Goal: Information Seeking & Learning: Learn about a topic

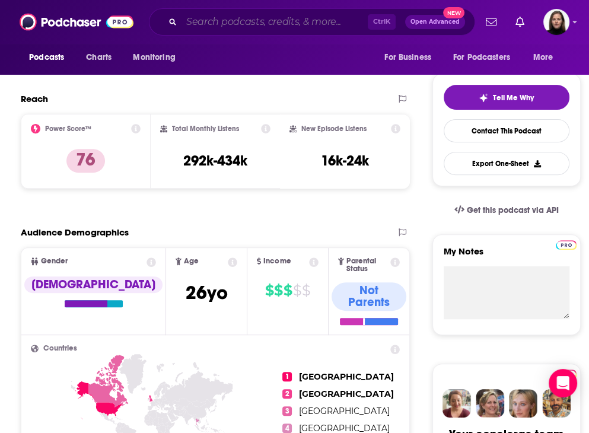
click at [294, 23] on input "Search podcasts, credits, & more..." at bounding box center [275, 21] width 186 height 19
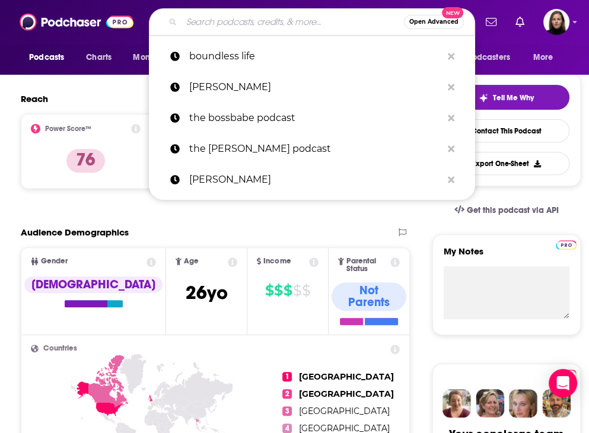
paste input "[URL][DOMAIN_NAME]"
type input "[URL][DOMAIN_NAME]"
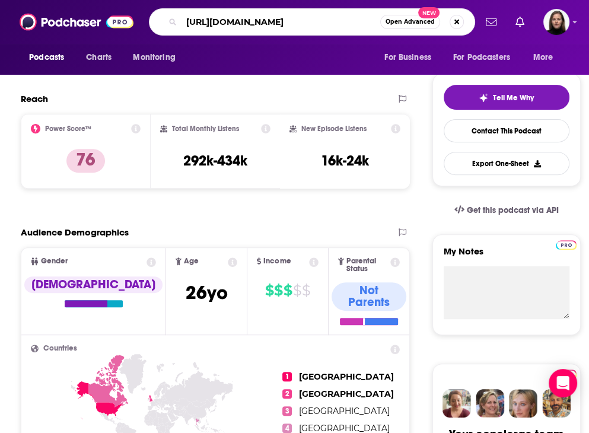
scroll to position [0, 146]
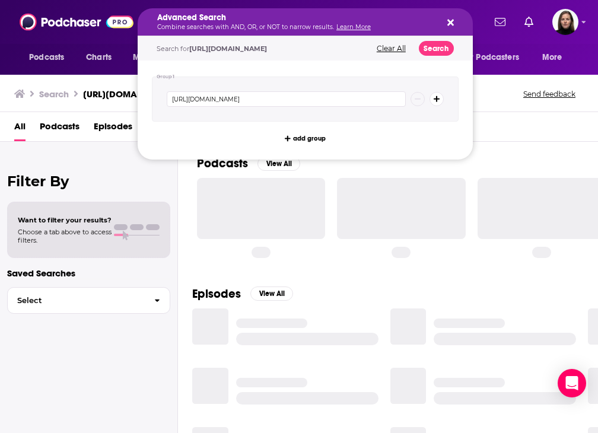
drag, startPoint x: 187, startPoint y: 23, endPoint x: 811, endPoint y: 136, distance: 634.4
click at [456, 21] on div "Advanced Search Combine searches with AND, OR, or NOT to narrow results. Learn …" at bounding box center [305, 21] width 335 height 27
click at [451, 20] on icon "Search podcasts, credits, & more..." at bounding box center [450, 22] width 7 height 9
click at [453, 21] on icon "Search podcasts, credits, & more..." at bounding box center [450, 23] width 7 height 7
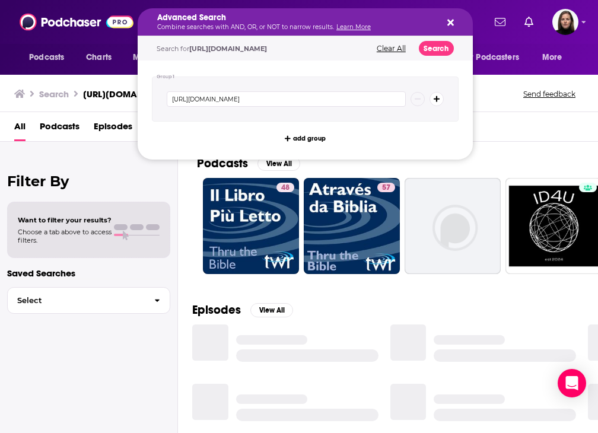
click at [453, 24] on icon "Search podcasts, credits, & more..." at bounding box center [450, 23] width 7 height 7
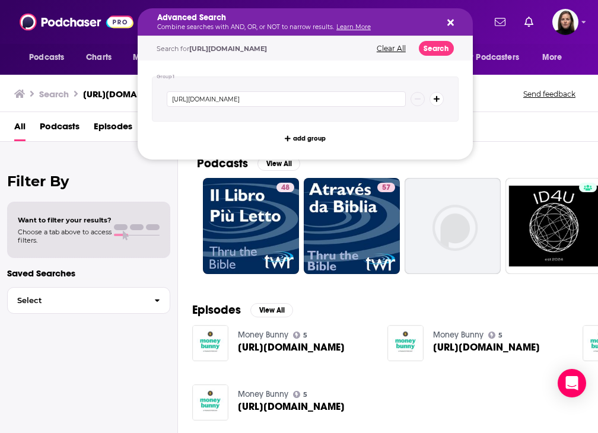
click at [451, 17] on button "Search podcasts, credits, & more..." at bounding box center [448, 21] width 9 height 9
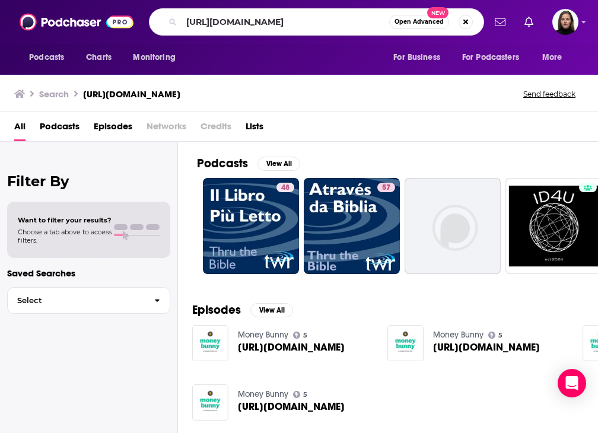
drag, startPoint x: 342, startPoint y: 20, endPoint x: 483, endPoint y: 11, distance: 140.9
click at [483, 11] on div "https://podcasts.apple.com/us/podcast/ending-chronic-disease/id1793603642 Open …" at bounding box center [316, 21] width 335 height 27
click at [468, 23] on button "Search podcasts, credits, & more..." at bounding box center [466, 22] width 14 height 14
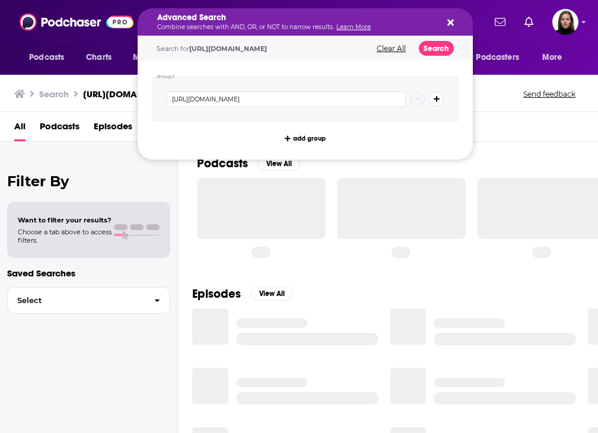
click at [449, 21] on icon "Search podcasts, credits, & more..." at bounding box center [450, 23] width 7 height 7
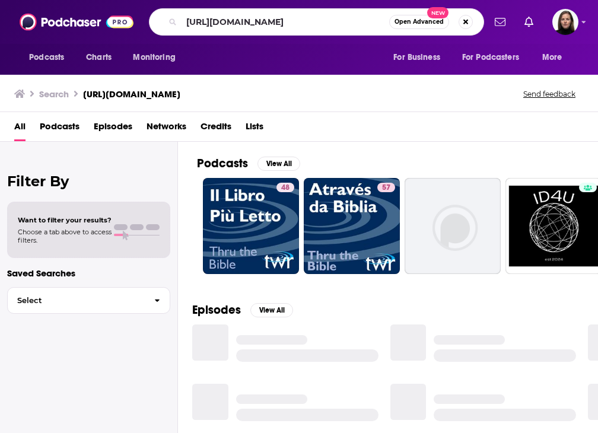
click at [72, 134] on span "Podcasts" at bounding box center [60, 129] width 40 height 24
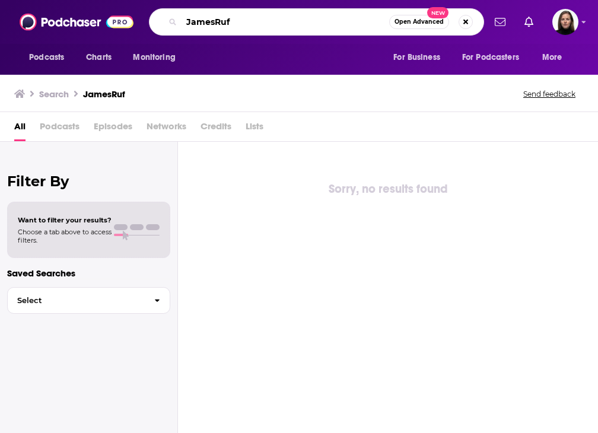
drag, startPoint x: 249, startPoint y: 23, endPoint x: 132, endPoint y: 5, distance: 118.8
click at [132, 5] on div "Podcasts Charts Monitoring JamesRuf Open Advanced New For Business For Podcaste…" at bounding box center [299, 22] width 598 height 44
click at [273, 23] on input "JamesRuf" at bounding box center [286, 21] width 208 height 19
drag, startPoint x: 273, startPoint y: 21, endPoint x: 108, endPoint y: -7, distance: 167.3
click at [108, 0] on html "Podcasts Charts Monitoring JamesRuf Open Advanced New For Business For Podcaste…" at bounding box center [299, 216] width 598 height 433
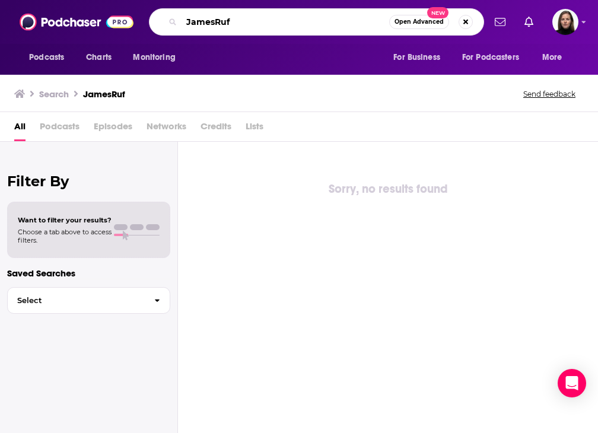
paste input "Dr. [PERSON_NAME]"
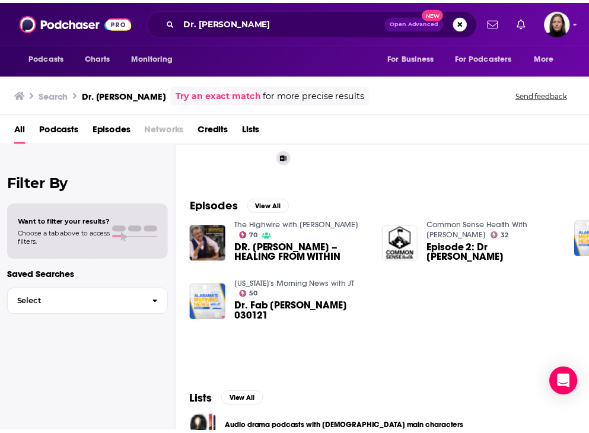
scroll to position [59, 0]
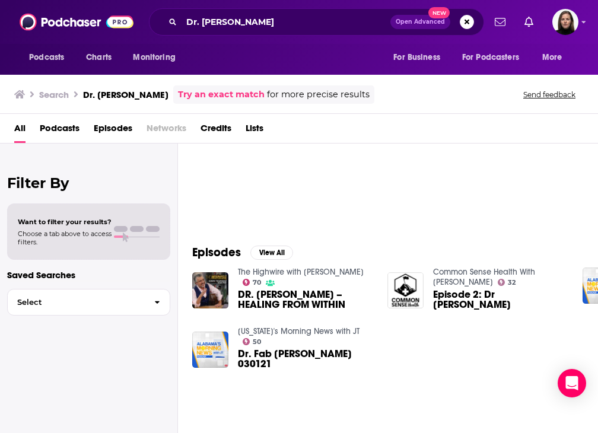
click at [66, 126] on span "Podcasts" at bounding box center [60, 131] width 40 height 24
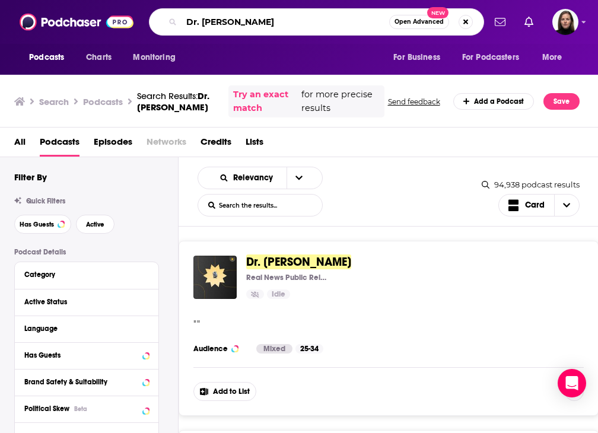
drag, startPoint x: 200, startPoint y: 20, endPoint x: 180, endPoint y: 18, distance: 19.7
click at [180, 18] on div "Dr. Fab Mancini Open Advanced New" at bounding box center [316, 21] width 335 height 27
type input "ending chronic disease Fab Mancini"
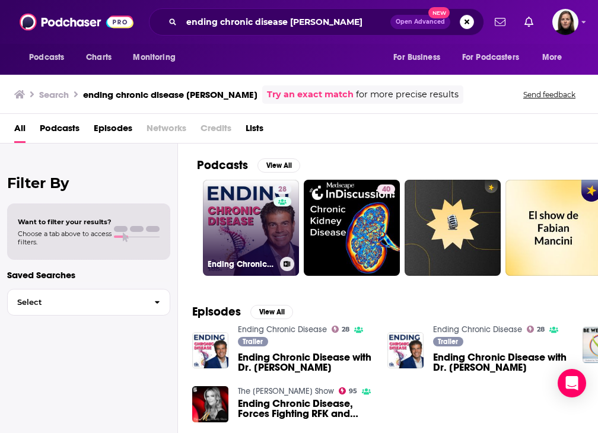
click at [269, 231] on link "28 Ending Chronic Disease" at bounding box center [251, 228] width 96 height 96
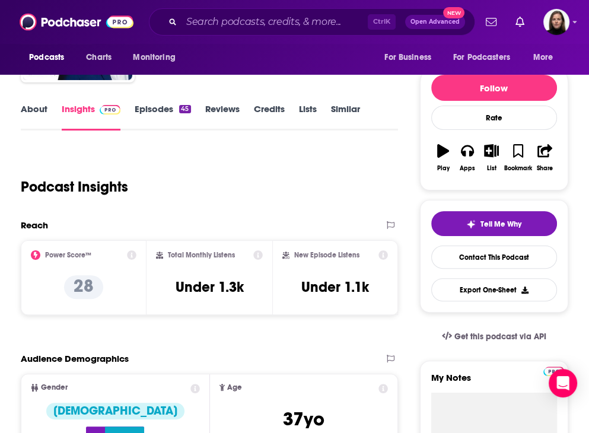
scroll to position [119, 0]
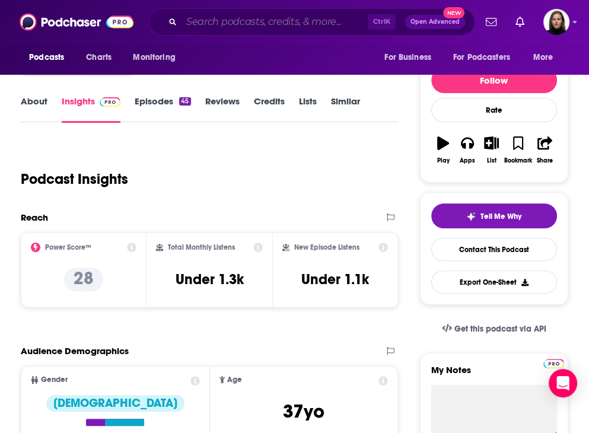
click at [262, 21] on input "Search podcasts, credits, & more..." at bounding box center [275, 21] width 186 height 19
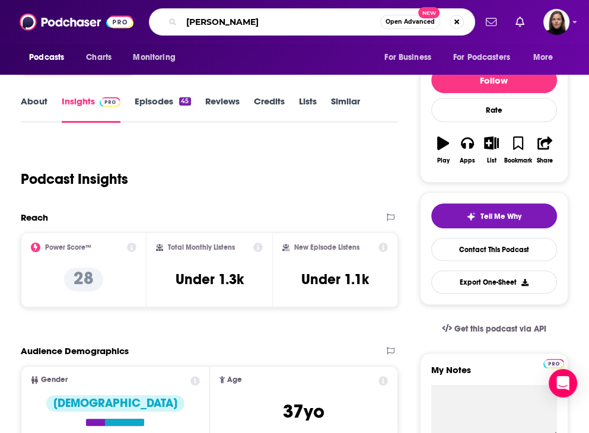
type input "shawn baker"
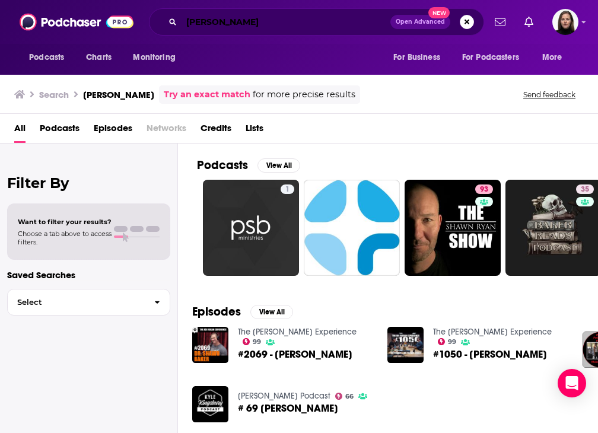
click at [269, 20] on input "shawn baker" at bounding box center [286, 21] width 209 height 19
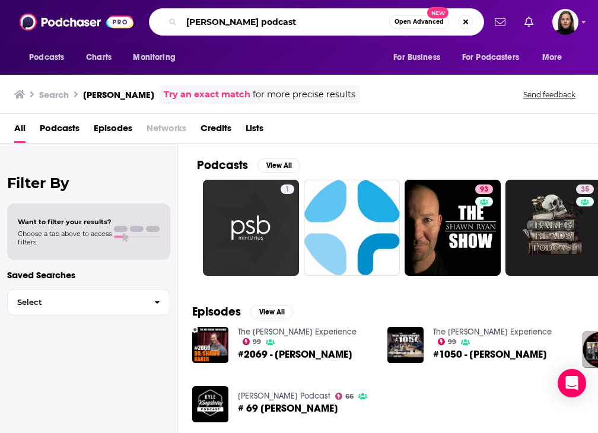
type input "shawn baker podcast"
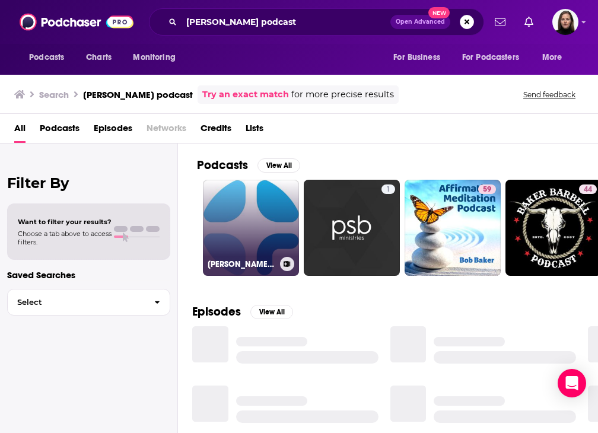
click at [257, 218] on link "Dr. Shawn Baker Podcast" at bounding box center [251, 228] width 96 height 96
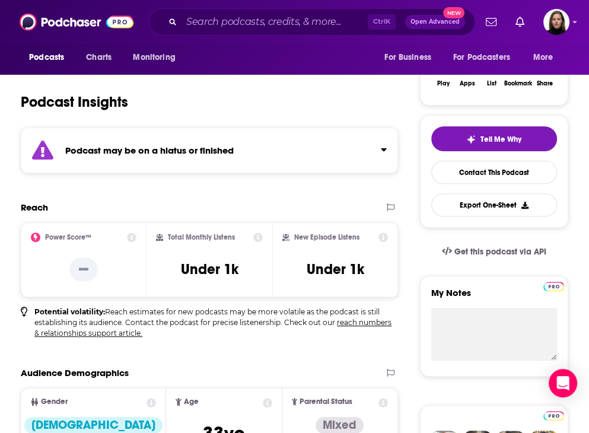
scroll to position [297, 0]
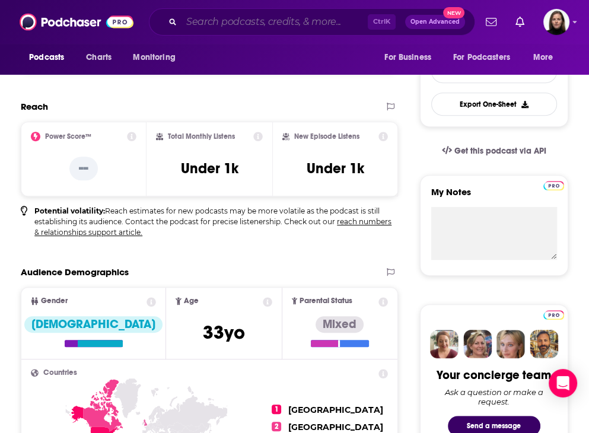
click at [330, 24] on input "Search podcasts, credits, & more..." at bounding box center [275, 21] width 186 height 19
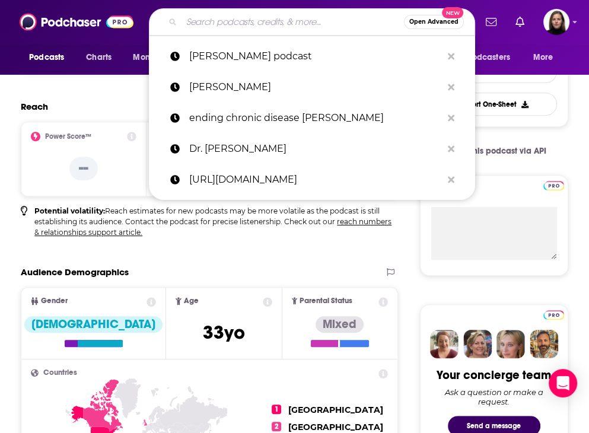
paste input "https://podcasts.apple.com/us/podcast/the-primal-kitchen-podcast/id789935889"
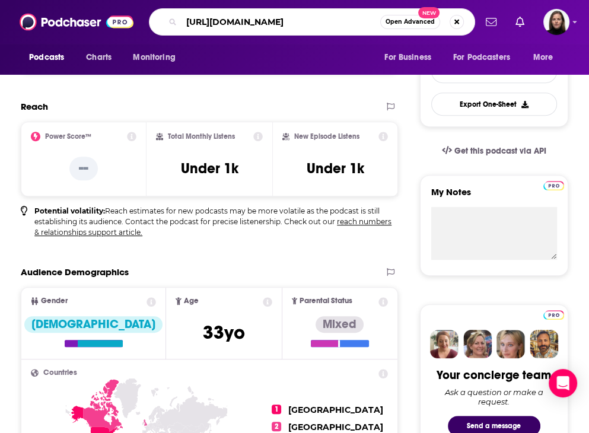
scroll to position [0, 0]
type input "h"
type input "primal kitchen podcast"
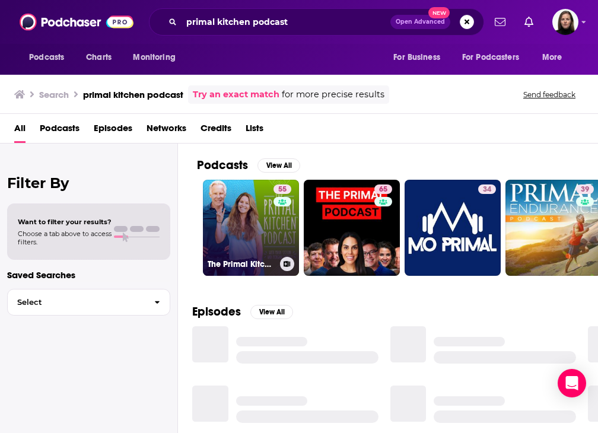
click at [235, 211] on link "55 The Primal Kitchen Podcast" at bounding box center [251, 228] width 96 height 96
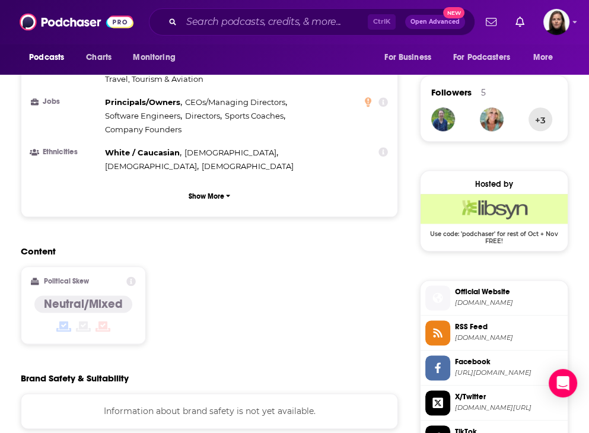
scroll to position [1068, 0]
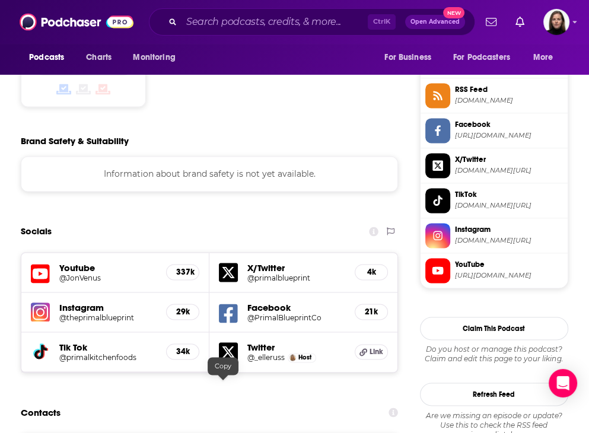
click at [284, 21] on input "Search podcasts, credits, & more..." at bounding box center [275, 21] width 186 height 19
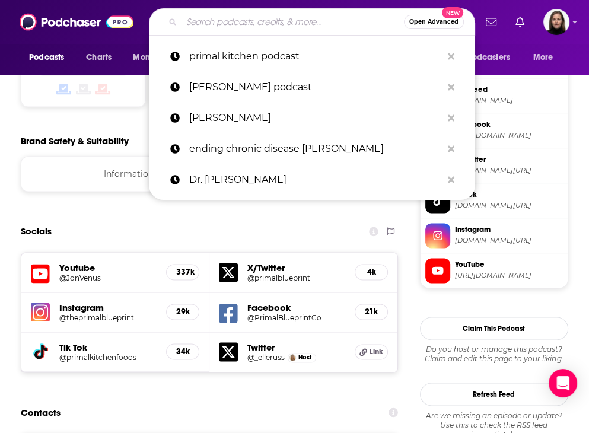
paste input "Dr Berg Knowledge Doc"
type input "Dr Berg Knowledge Doc"
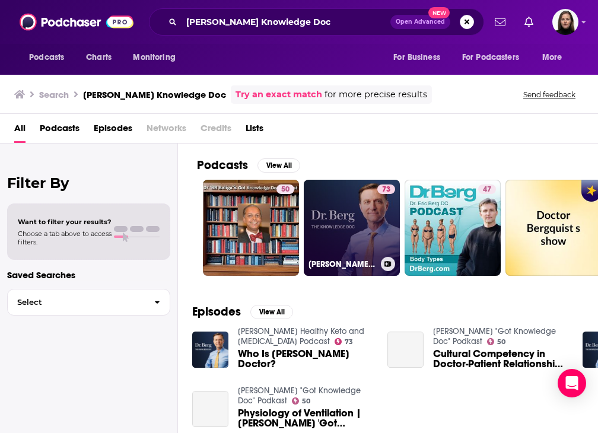
click at [332, 224] on link "73 Dr. Berg’s Healthy Keto and Intermittent Fasting Podcast" at bounding box center [352, 228] width 96 height 96
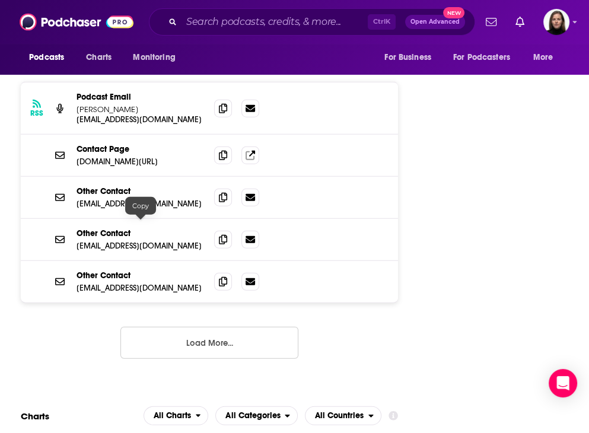
scroll to position [1721, 0]
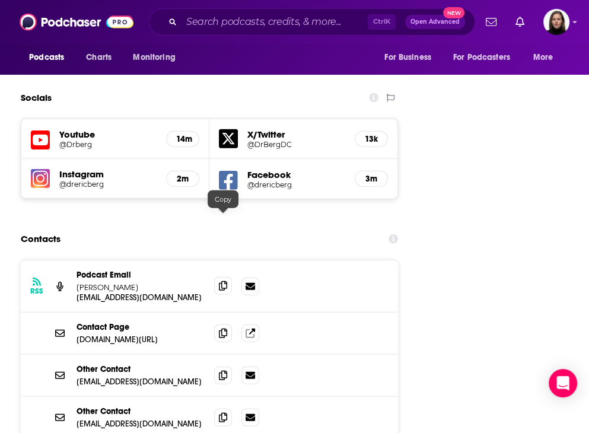
click at [226, 281] on icon at bounding box center [223, 285] width 8 height 9
click at [219, 328] on icon at bounding box center [223, 332] width 8 height 9
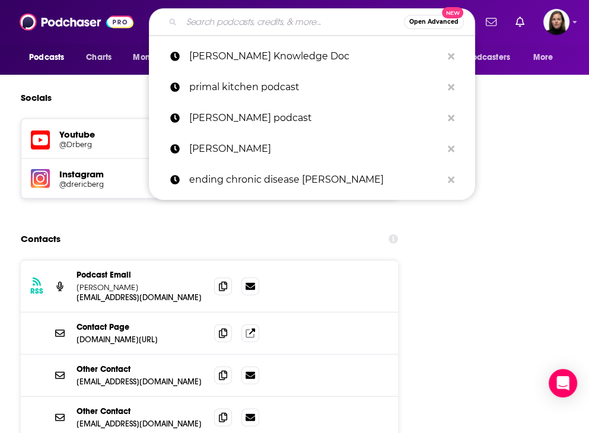
click at [227, 20] on input "Search podcasts, credits, & more..." at bounding box center [293, 21] width 223 height 19
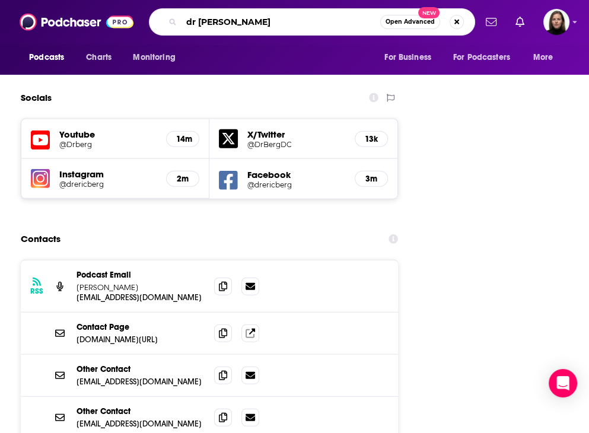
type input "dr boz"
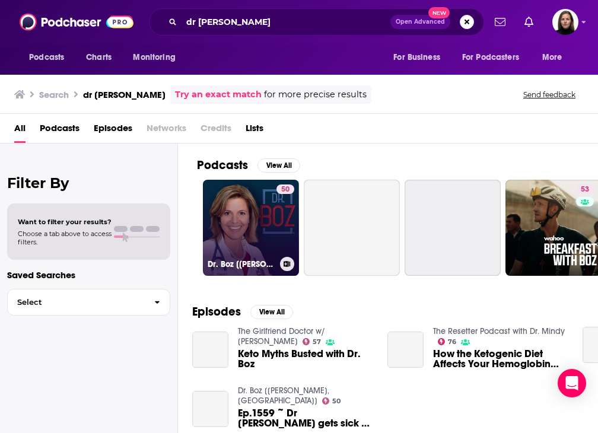
click at [266, 236] on link "50 Dr. Boz [Annette Bosworth, MD]" at bounding box center [251, 228] width 96 height 96
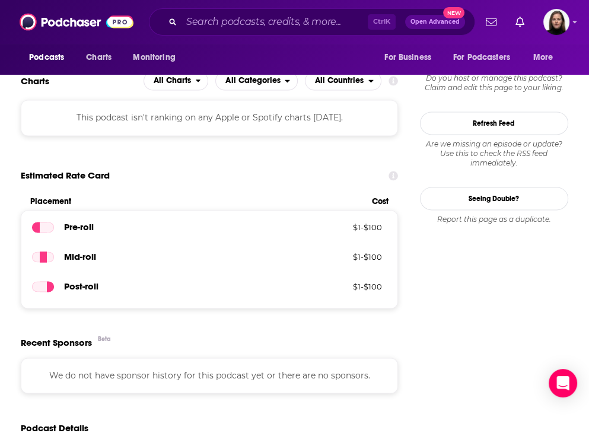
scroll to position [950, 0]
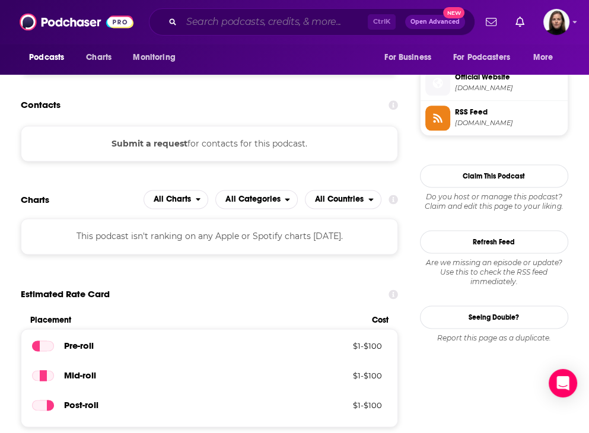
click at [259, 23] on input "Search podcasts, credits, & more..." at bounding box center [275, 21] width 186 height 19
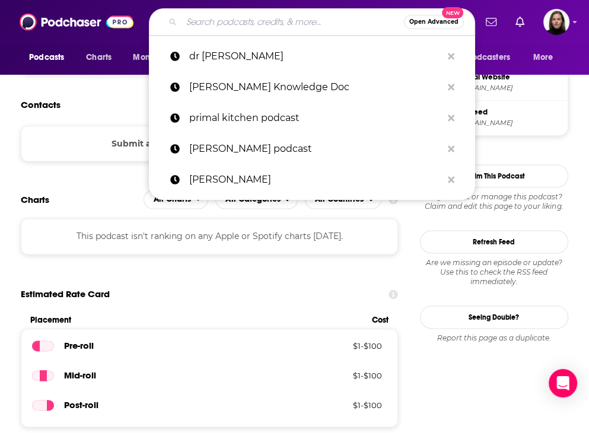
paste input "Dr Shawn Baker"
type input "Dr Shawn Baker"
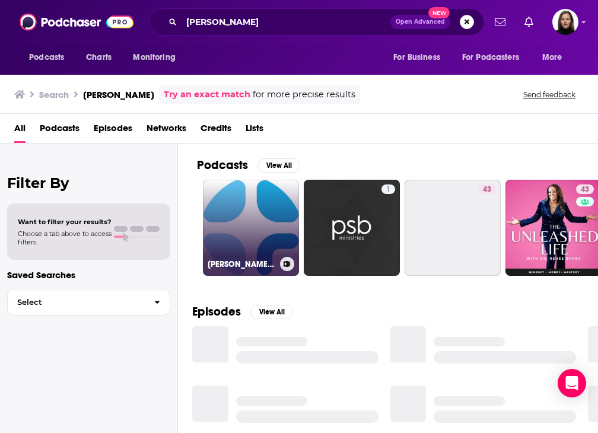
click at [261, 242] on link "Dr. Shawn Baker Podcast" at bounding box center [251, 228] width 96 height 96
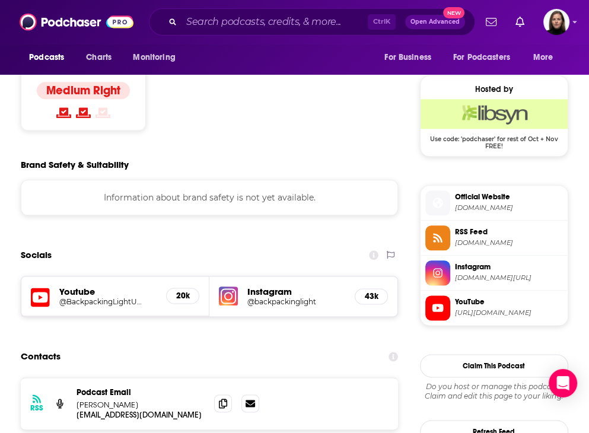
scroll to position [1068, 0]
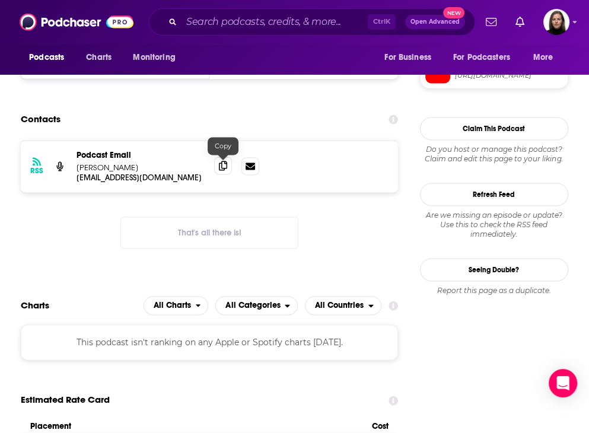
click at [230, 169] on span at bounding box center [223, 166] width 18 height 18
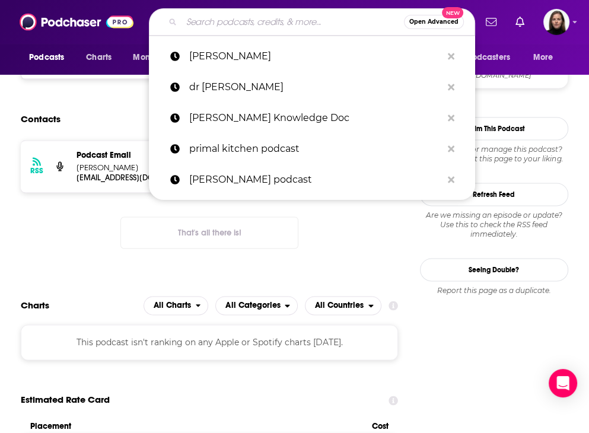
click at [329, 23] on input "Search podcasts, credits, & more..." at bounding box center [293, 21] width 223 height 19
paste input "Ending Chronic Disease Dr Fab Mancini"
type input "Ending Chronic Disease Dr Fab Mancini"
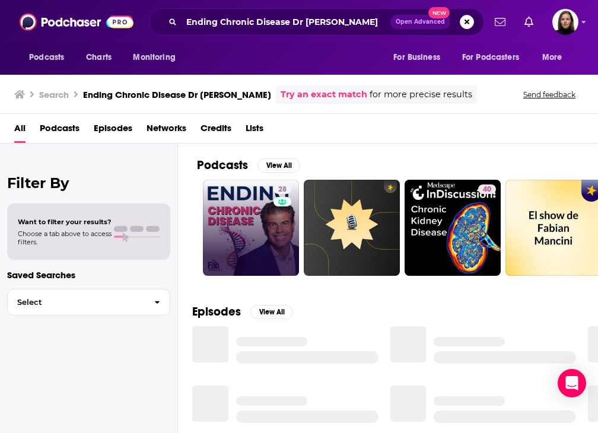
click at [261, 211] on div "Has guests" at bounding box center [281, 218] width 49 height 18
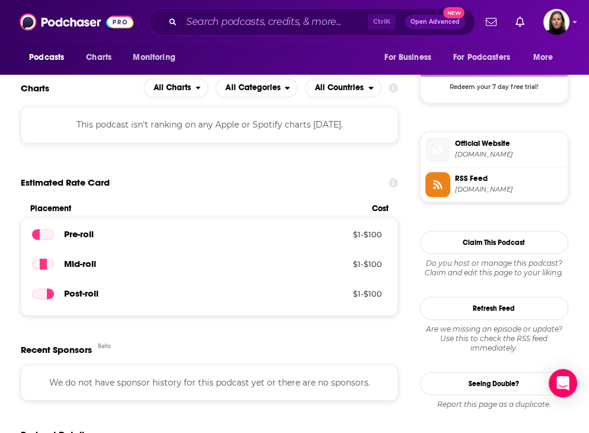
scroll to position [890, 0]
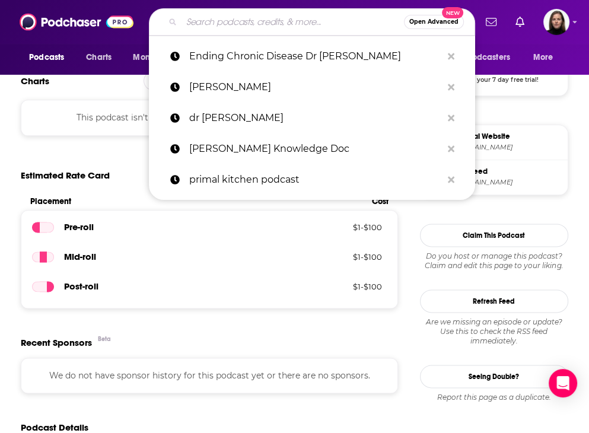
click at [207, 23] on input "Search podcasts, credits, & more..." at bounding box center [293, 21] width 223 height 19
paste input "Modern Ancestral Mamas Podcast"
type input "Modern Ancestral Mamas Podcast"
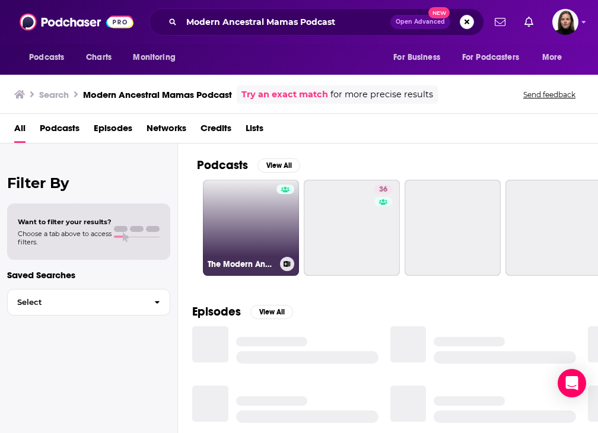
drag, startPoint x: 270, startPoint y: 214, endPoint x: 273, endPoint y: 220, distance: 7.2
click at [273, 220] on link "The Modern Ancestral Mamas Podcast" at bounding box center [251, 228] width 96 height 96
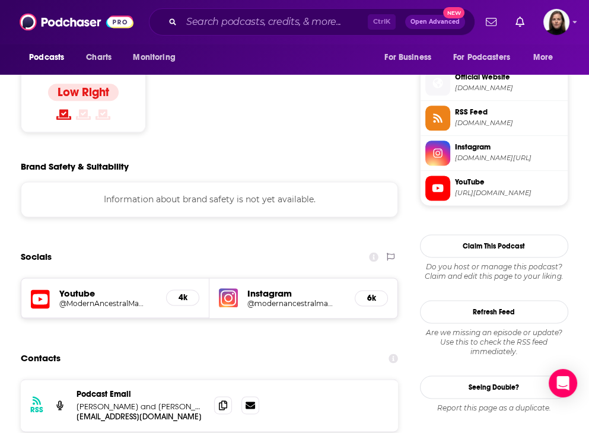
scroll to position [1128, 0]
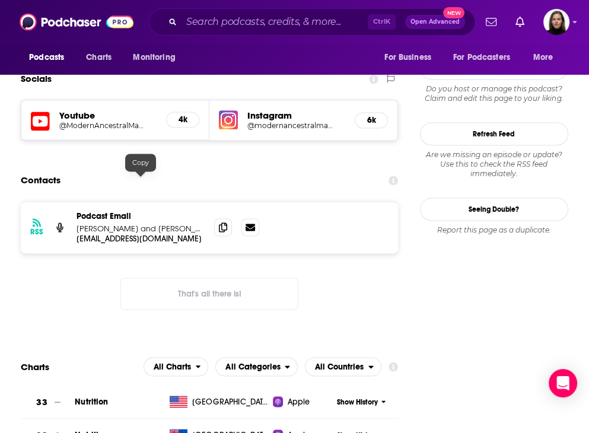
click at [226, 218] on span at bounding box center [223, 227] width 18 height 18
click at [226, 222] on icon at bounding box center [223, 226] width 8 height 9
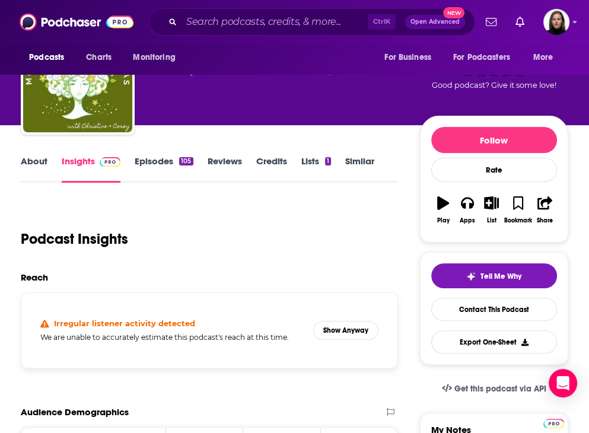
scroll to position [0, 0]
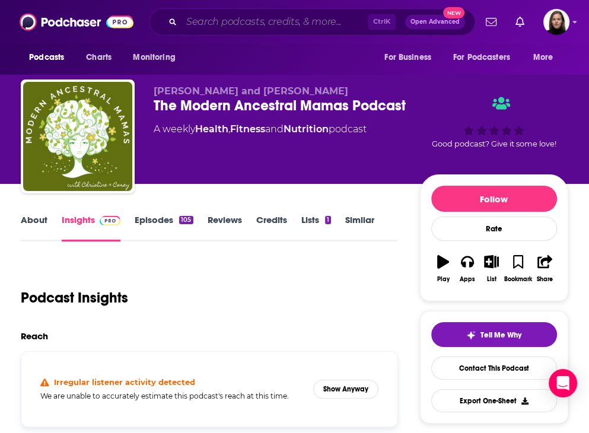
click at [223, 19] on input "Search podcasts, credits, & more..." at bounding box center [275, 21] width 186 height 19
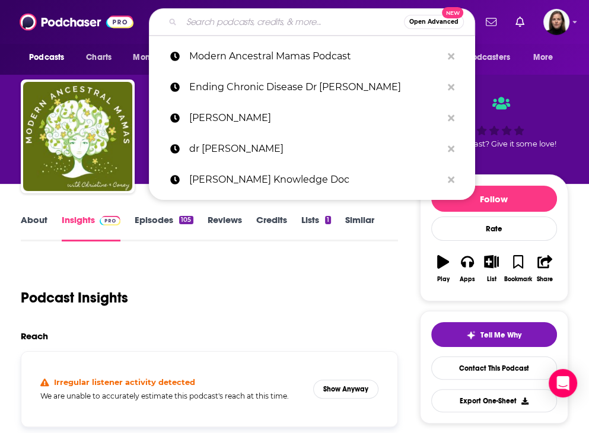
paste input "The B.Rad Podcast"
type input "The B.Rad Podcast"
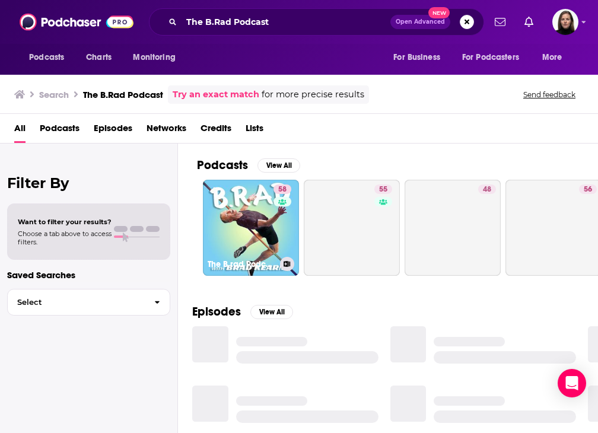
click at [269, 224] on link "58 The B.rad Podcast" at bounding box center [251, 228] width 96 height 96
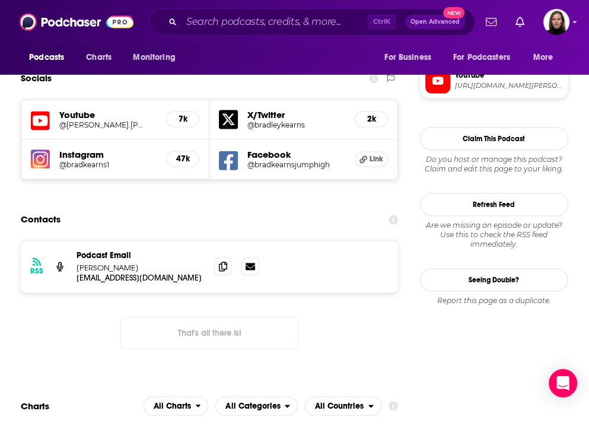
scroll to position [1187, 0]
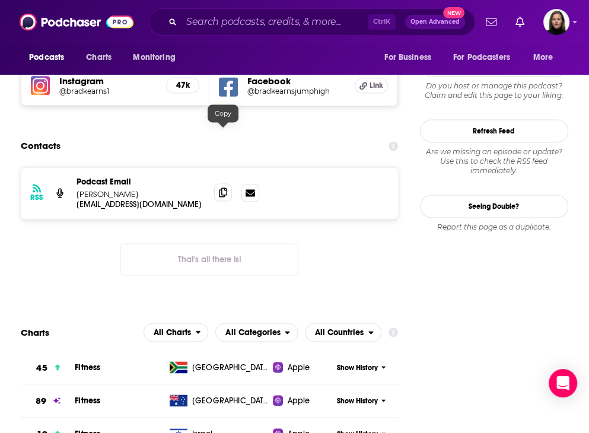
click at [224, 188] on icon at bounding box center [223, 192] width 8 height 9
click at [287, 18] on input "Search podcasts, credits, & more..." at bounding box center [275, 21] width 186 height 19
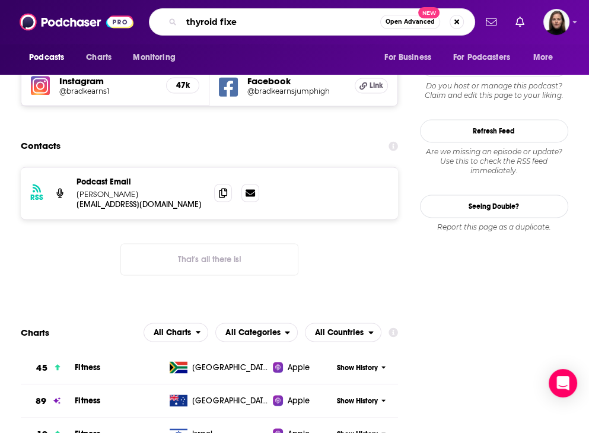
type input "thyroid fixer"
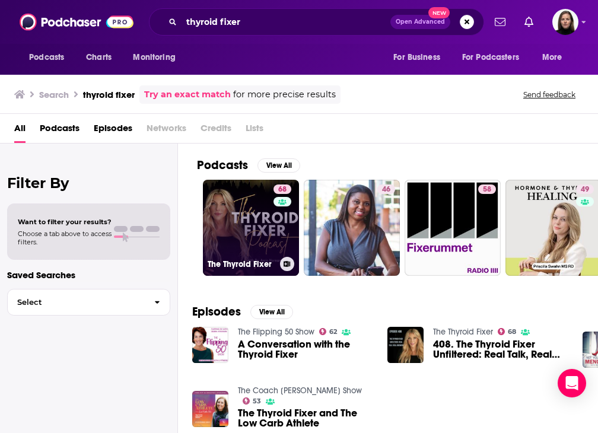
click at [274, 220] on div "68" at bounding box center [284, 221] width 21 height 72
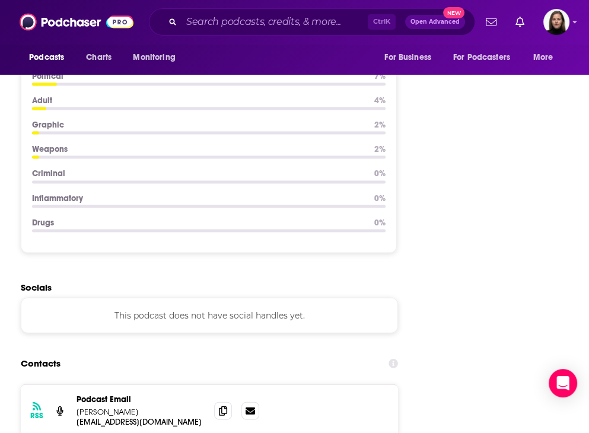
scroll to position [1602, 0]
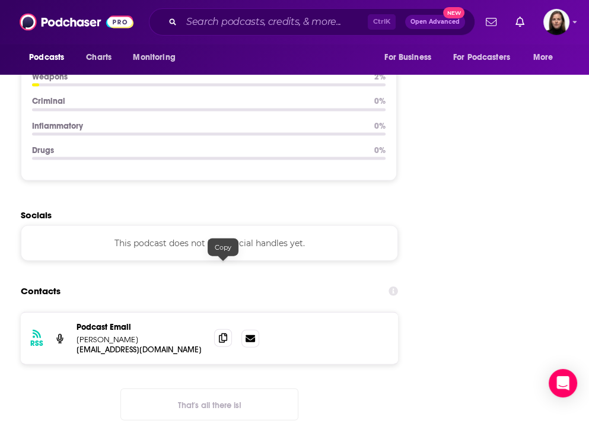
click at [220, 334] on icon at bounding box center [223, 338] width 8 height 9
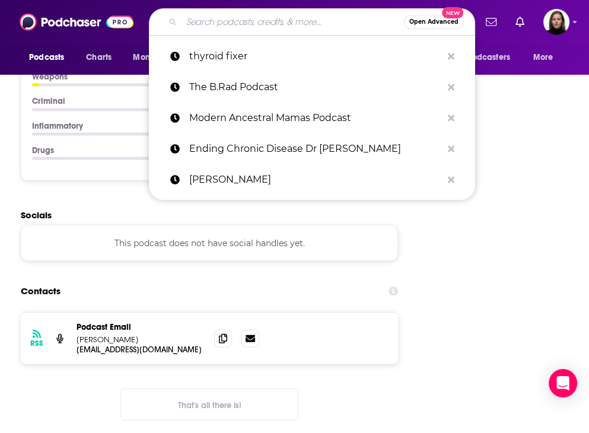
click at [295, 26] on input "Search podcasts, credits, & more..." at bounding box center [293, 21] width 223 height 19
paste input "Everyday Ancestral"
type input "Everyday Ancestral"
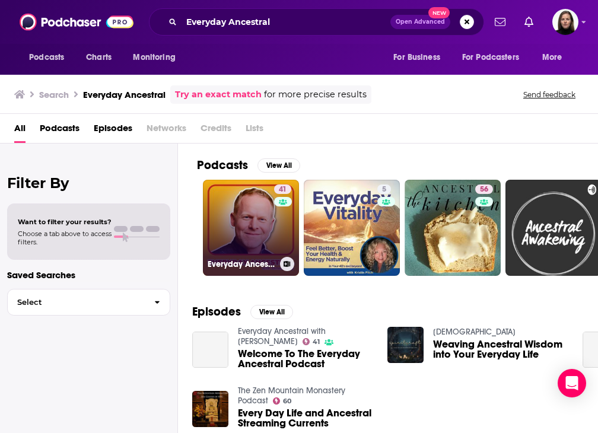
click at [259, 237] on link "41 Everyday Ancestral with James Barry" at bounding box center [251, 228] width 96 height 96
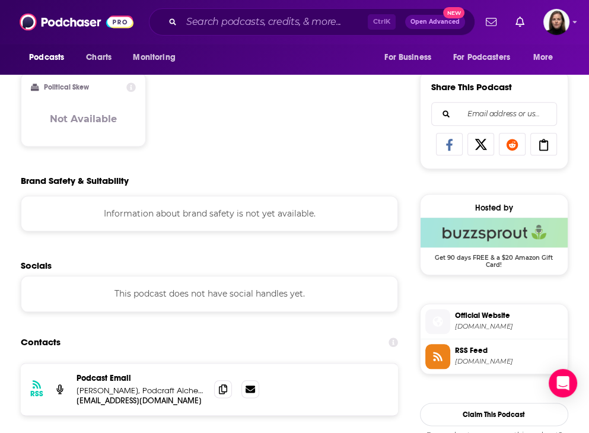
scroll to position [890, 0]
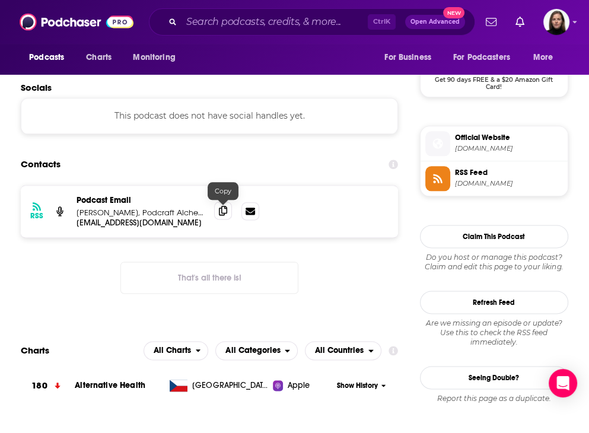
click at [226, 210] on icon at bounding box center [223, 210] width 8 height 9
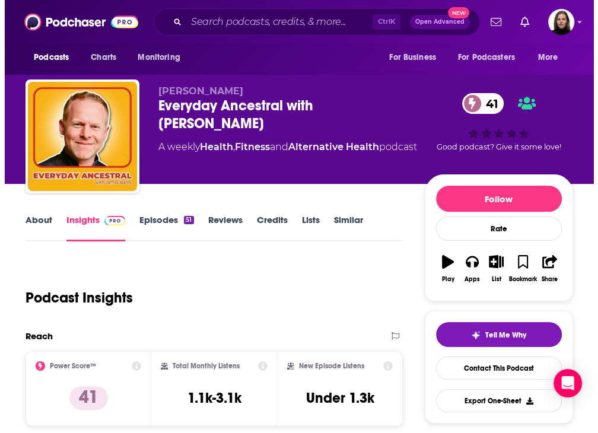
scroll to position [0, 0]
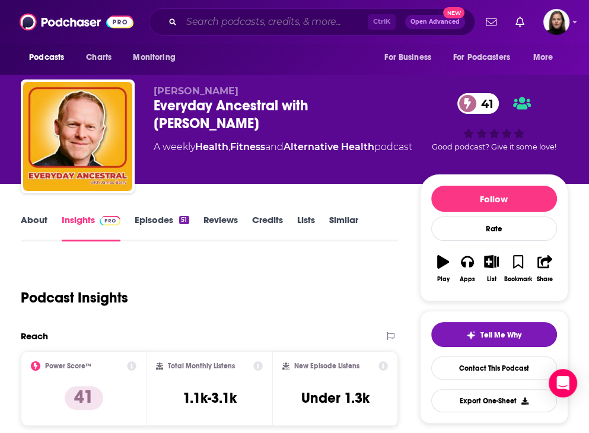
click at [263, 25] on input "Search podcasts, credits, & more..." at bounding box center [275, 21] width 186 height 19
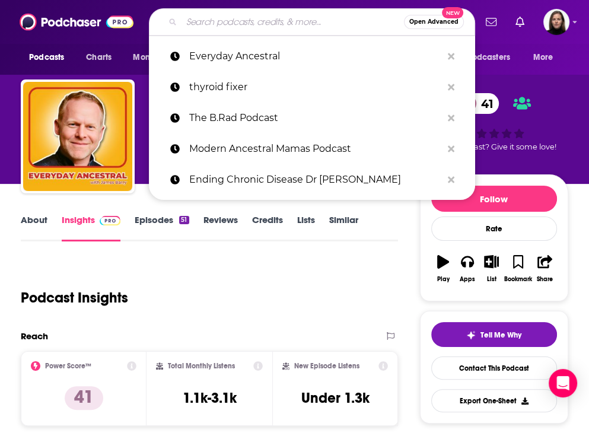
paste input "Biohacker Babes"
type input "Biohacker Babes"
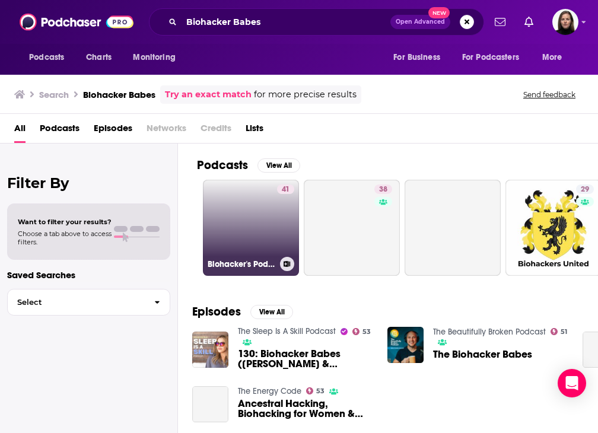
click at [261, 227] on link "41 Biohacker's Podcast" at bounding box center [251, 228] width 96 height 96
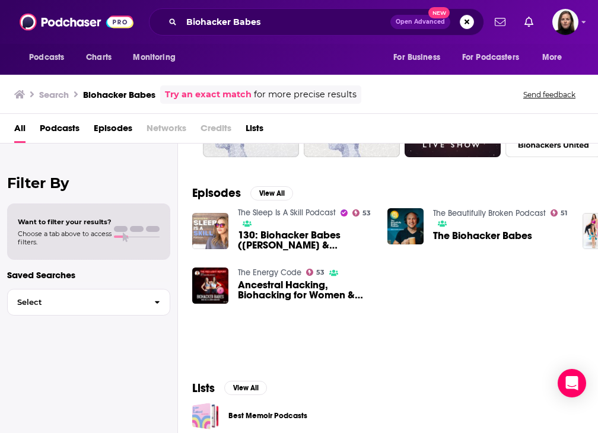
scroll to position [126, 0]
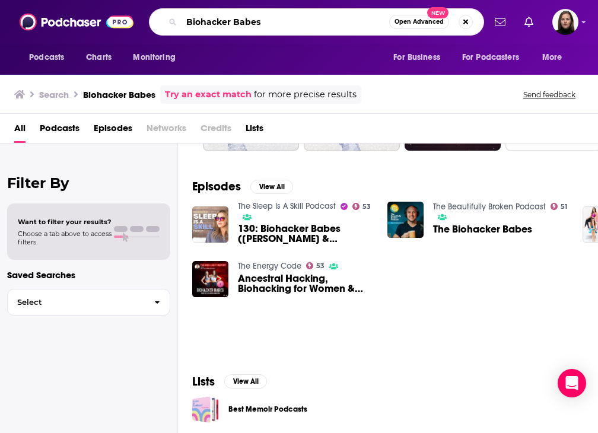
drag, startPoint x: 264, startPoint y: 18, endPoint x: 71, endPoint y: 13, distance: 193.5
click at [71, 10] on div "Podcasts Charts Monitoring Biohacker Babes Open Advanced New For Business For P…" at bounding box center [299, 22] width 598 height 44
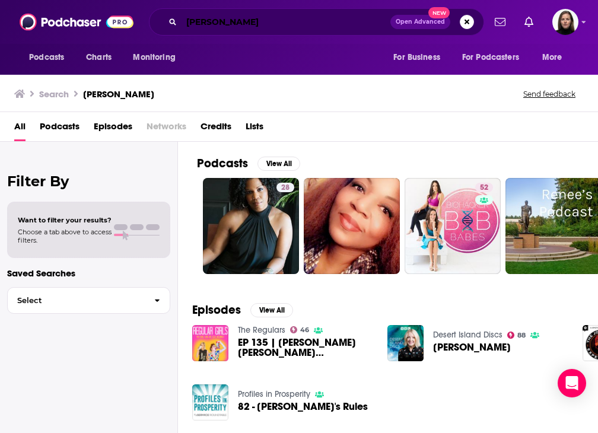
click at [261, 20] on input "renee" at bounding box center [286, 21] width 209 height 19
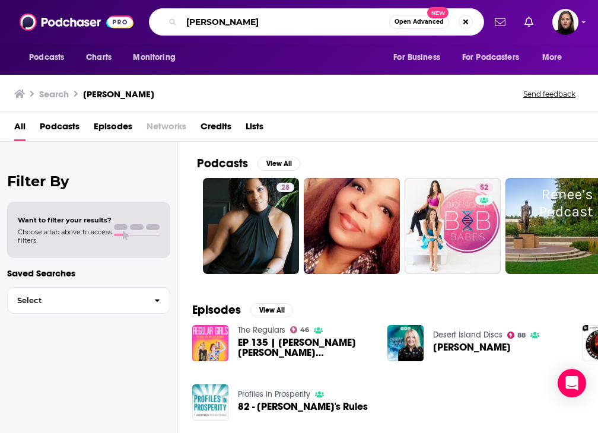
type input "renee belz"
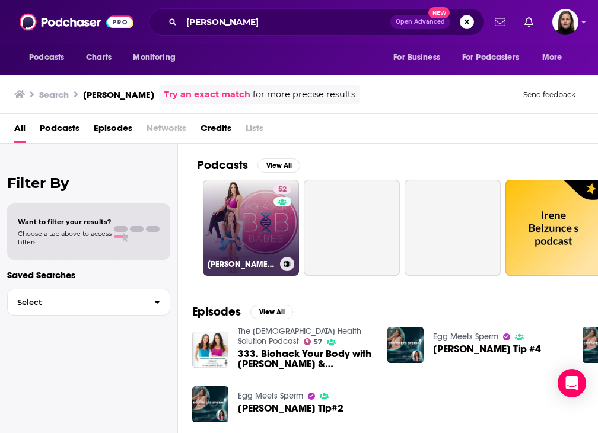
click at [256, 229] on link "52 Renee Belz & Lauren Sambataro" at bounding box center [251, 228] width 96 height 96
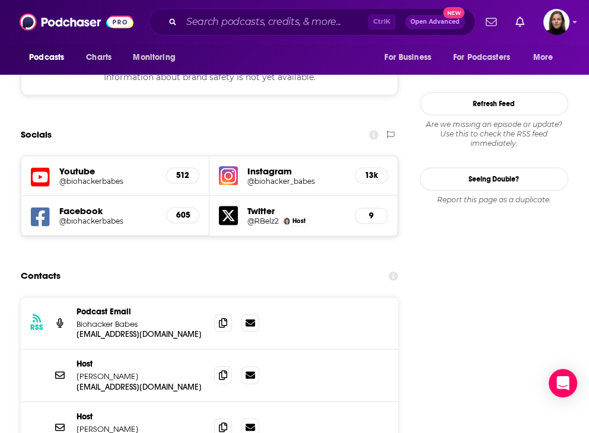
scroll to position [1187, 0]
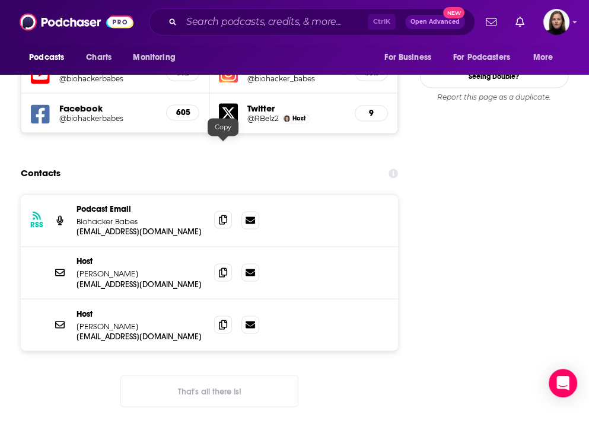
click at [220, 215] on icon at bounding box center [223, 219] width 8 height 9
click at [225, 319] on icon at bounding box center [223, 323] width 8 height 9
click at [227, 267] on icon at bounding box center [223, 271] width 8 height 9
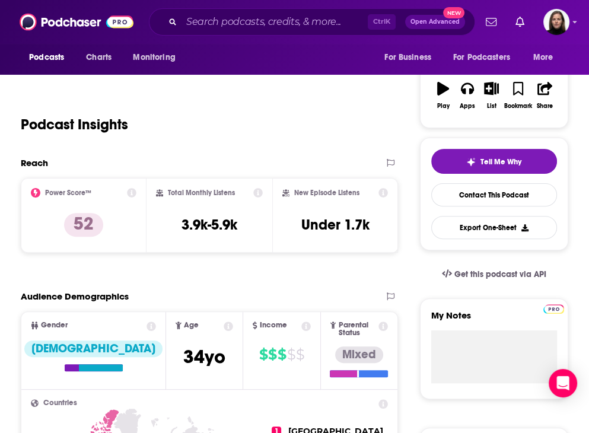
scroll to position [0, 0]
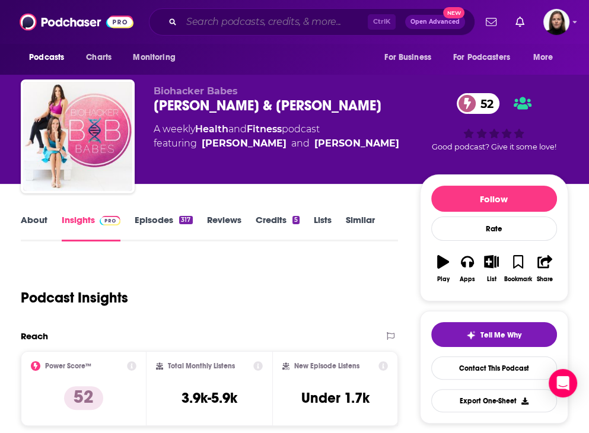
click at [201, 27] on input "Search podcasts, credits, & more..." at bounding box center [275, 21] width 186 height 19
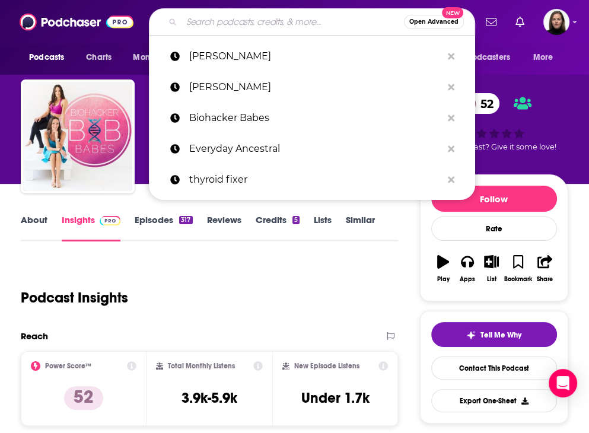
paste input "The Jay Campbell Podcast"
type input "The Jay Campbell Podcast"
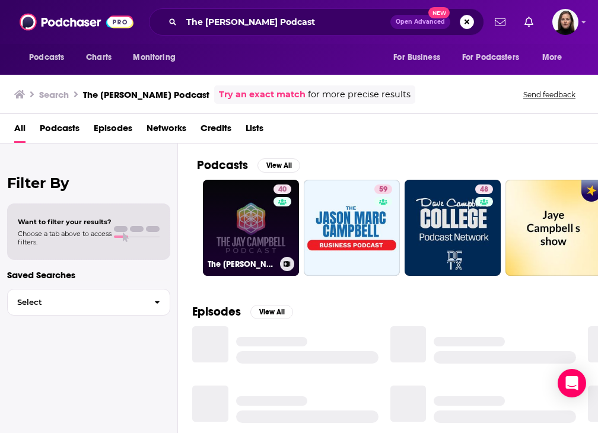
click at [244, 233] on link "40 The Jay Campbell Podcast" at bounding box center [251, 228] width 96 height 96
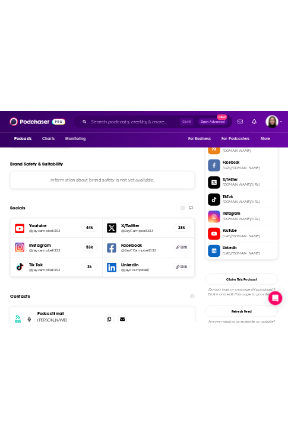
scroll to position [1128, 0]
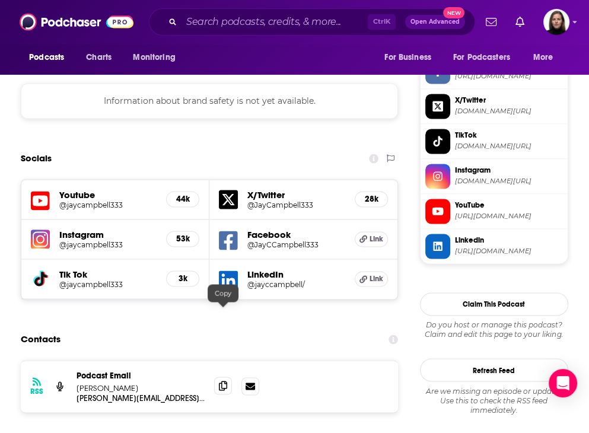
click at [223, 381] on icon at bounding box center [223, 385] width 8 height 9
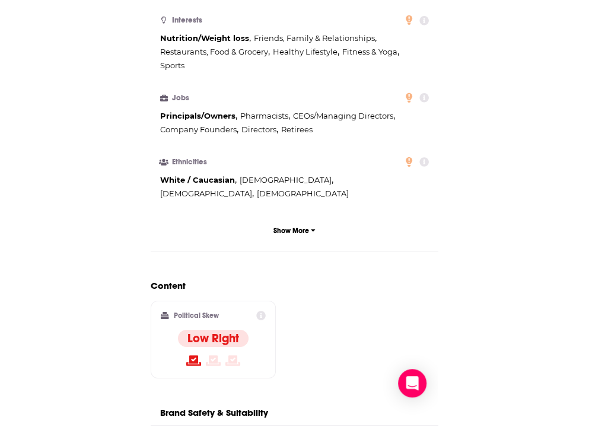
scroll to position [0, 0]
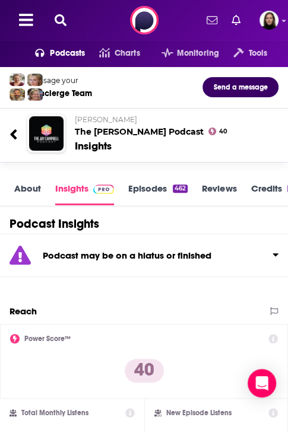
click at [71, 18] on div at bounding box center [46, 20] width 75 height 18
click at [62, 22] on icon at bounding box center [61, 20] width 12 height 12
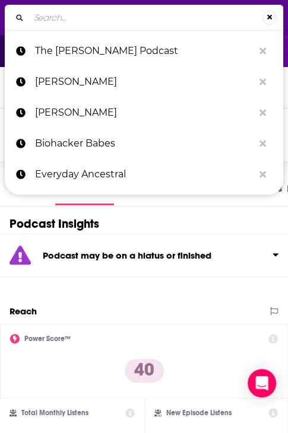
type input "Savage Perspective"
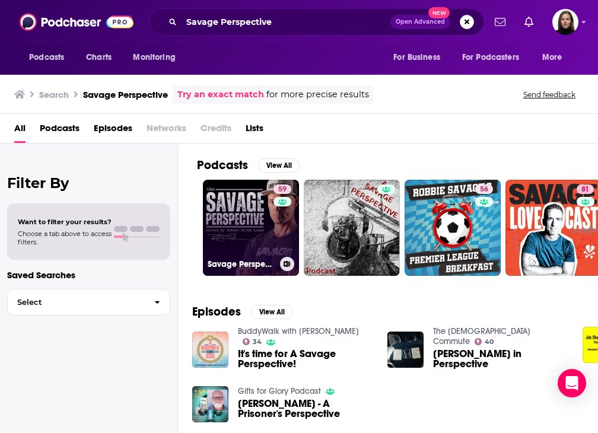
click at [255, 224] on link "59 Savage Perspective Podcast" at bounding box center [251, 228] width 96 height 96
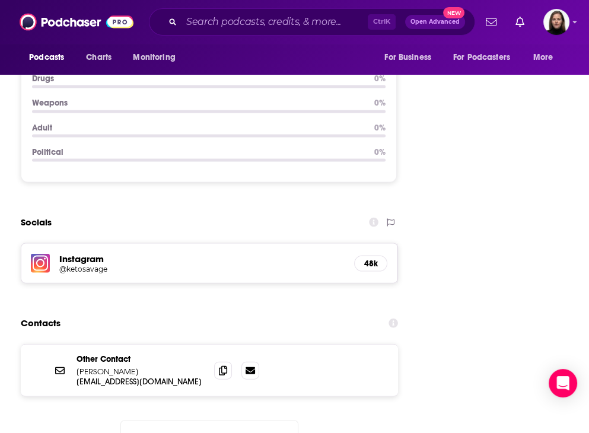
scroll to position [1543, 0]
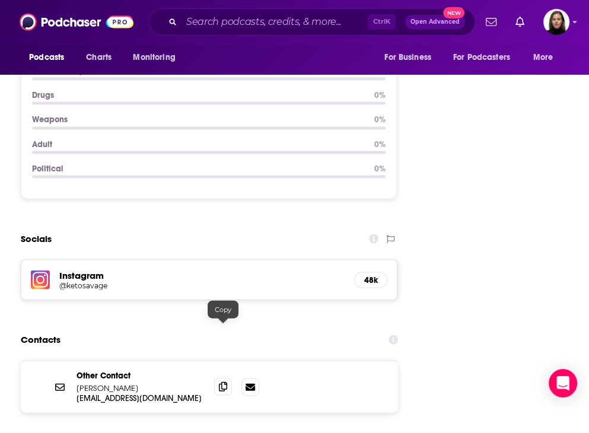
click at [222, 382] on icon at bounding box center [223, 386] width 8 height 9
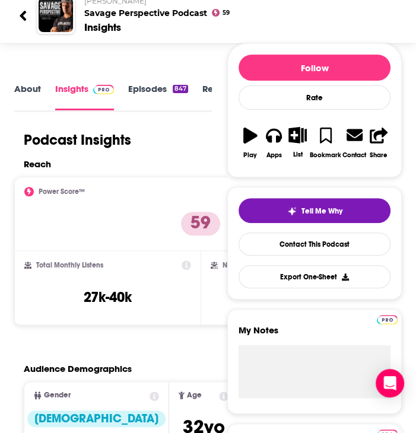
scroll to position [0, 0]
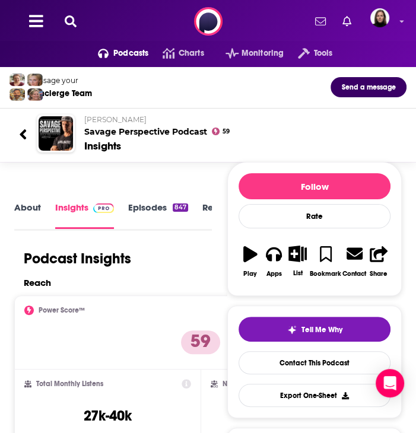
click at [121, 22] on div "Podcasts Charts Monitoring Tools For Business For Podcasters More" at bounding box center [208, 21] width 416 height 43
click at [81, 21] on div "Podcasts Charts Monitoring Tools For Business For Podcasters More" at bounding box center [208, 21] width 416 height 43
click at [74, 18] on icon at bounding box center [71, 21] width 12 height 12
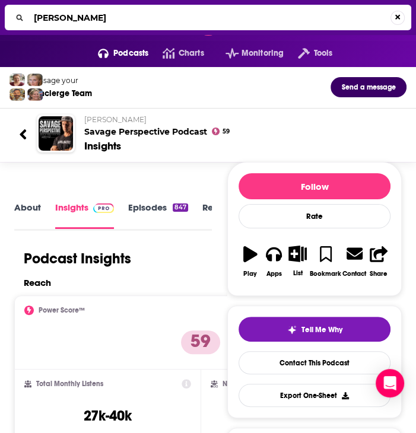
click at [87, 17] on input "Dr Catherine Shanahan" at bounding box center [209, 17] width 361 height 19
drag, startPoint x: 48, startPoint y: 18, endPoint x: 2, endPoint y: 12, distance: 46.7
click at [7, 14] on div "Dr Cate Shanahan" at bounding box center [208, 18] width 407 height 26
type input "Cate Shanahan"
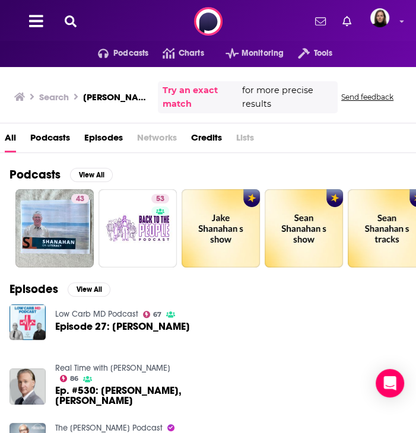
click at [76, 15] on button at bounding box center [70, 22] width 19 height 14
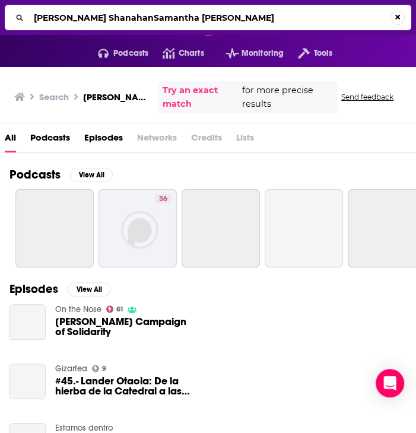
drag, startPoint x: 98, startPoint y: 18, endPoint x: -1, endPoint y: -39, distance: 113.5
click at [0, 0] on html "Podcasts Features Solutions Account Company Resources Say Hello </> Developer A…" at bounding box center [208, 216] width 416 height 433
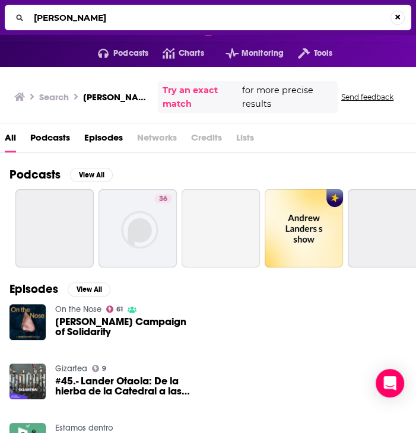
type input "Samantha Lander"
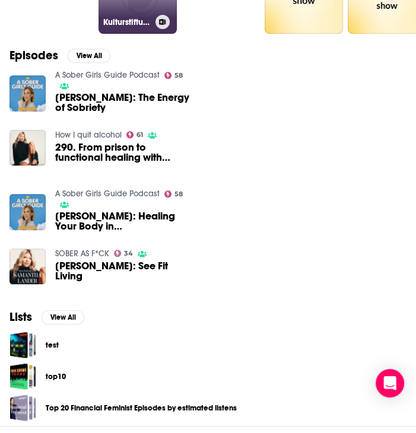
scroll to position [237, 0]
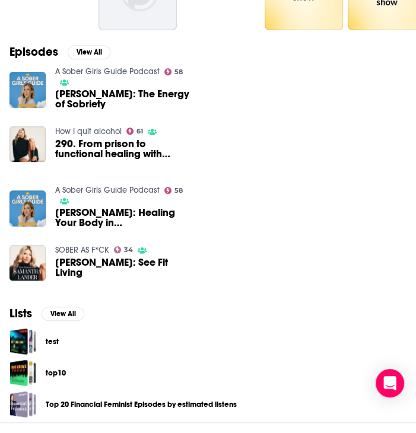
click at [92, 248] on link "SOBER AS F*CK" at bounding box center [82, 250] width 54 height 10
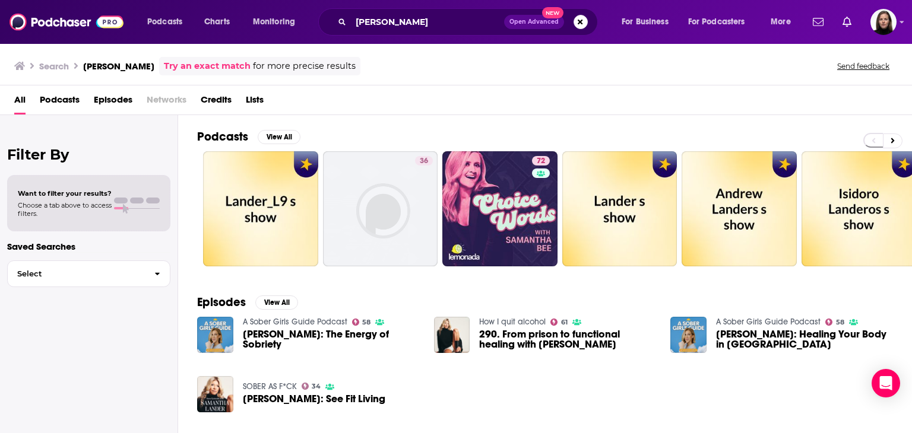
click at [66, 105] on span "Podcasts" at bounding box center [60, 102] width 40 height 24
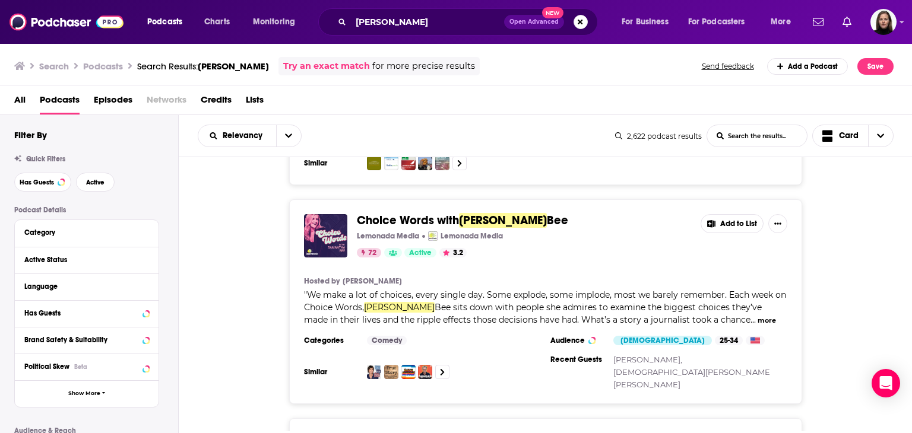
scroll to position [415, 0]
